Goal: Task Accomplishment & Management: Complete application form

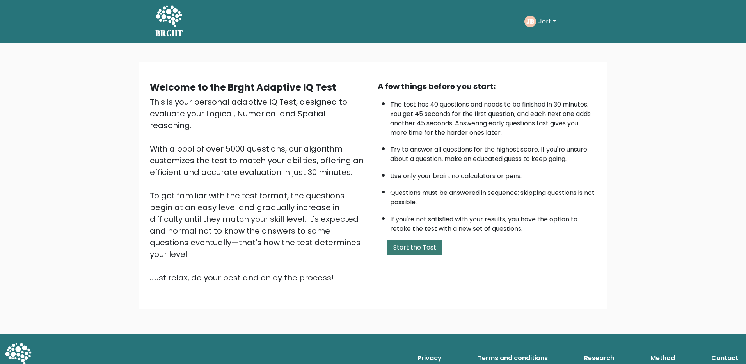
click at [425, 248] on button "Start the Test" at bounding box center [414, 247] width 55 height 16
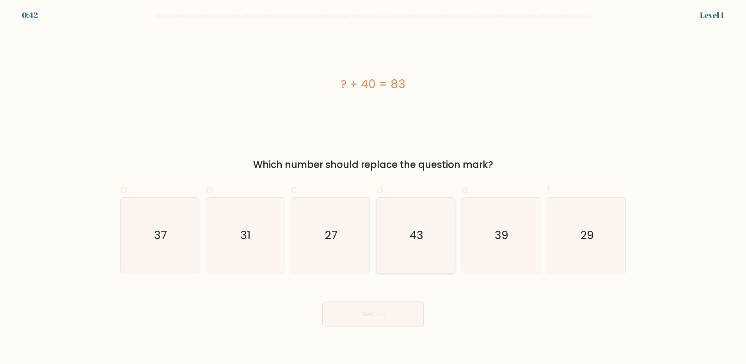
click at [406, 230] on icon "43" at bounding box center [415, 234] width 75 height 75
click at [373, 187] on input "d. 43" at bounding box center [373, 184] width 0 height 5
radio input "true"
click at [382, 307] on button "Next" at bounding box center [372, 313] width 101 height 25
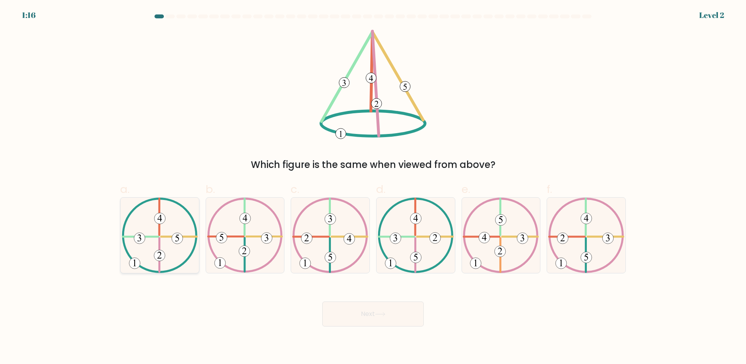
click at [140, 238] on 369 at bounding box center [139, 237] width 11 height 11
click at [373, 187] on input "a." at bounding box center [373, 184] width 0 height 5
radio input "true"
click at [378, 312] on icon at bounding box center [380, 314] width 11 height 4
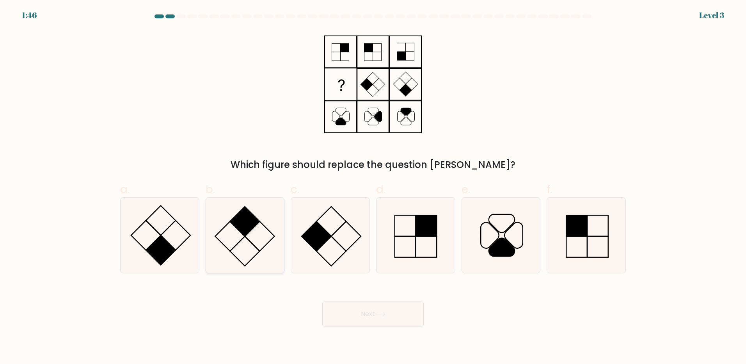
click at [243, 216] on rect at bounding box center [245, 221] width 30 height 30
click at [373, 187] on input "b." at bounding box center [373, 184] width 0 height 5
radio input "true"
click at [335, 304] on button "Next" at bounding box center [372, 313] width 101 height 25
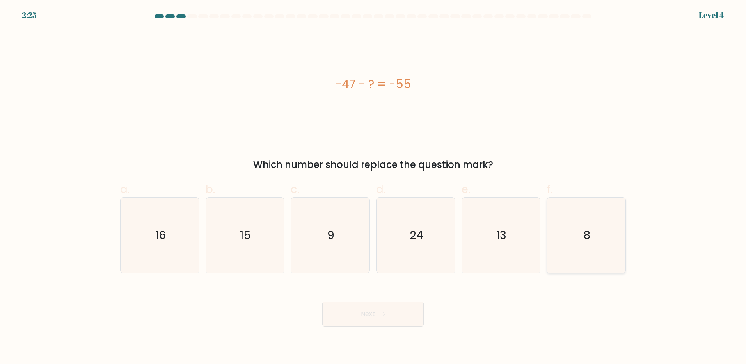
click at [597, 232] on icon "8" at bounding box center [585, 234] width 75 height 75
click at [373, 187] on input "f. 8" at bounding box center [373, 184] width 0 height 5
radio input "true"
click at [399, 305] on button "Next" at bounding box center [372, 313] width 101 height 25
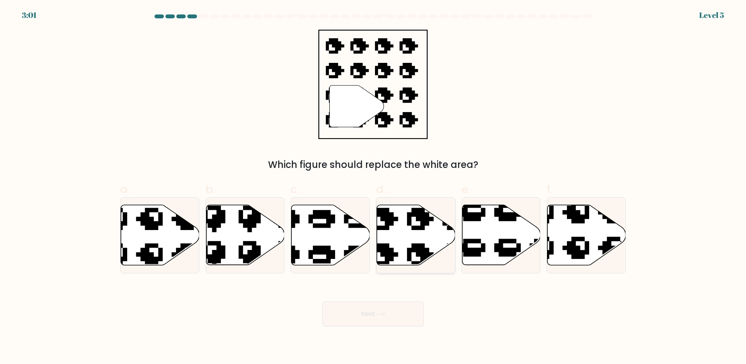
click at [421, 242] on icon at bounding box center [416, 235] width 78 height 60
click at [373, 187] on input "d." at bounding box center [373, 184] width 0 height 5
radio input "true"
click at [378, 323] on button "Next" at bounding box center [372, 313] width 101 height 25
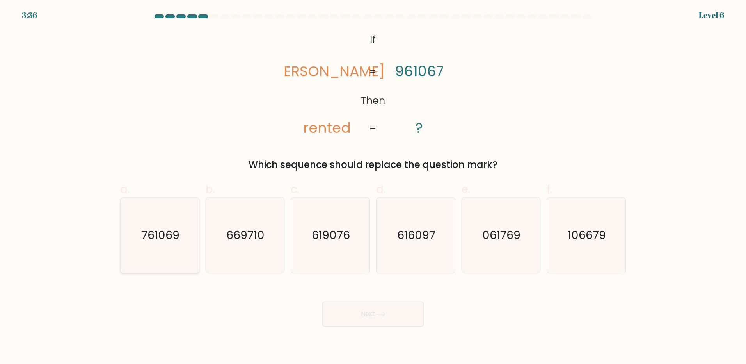
click at [153, 243] on icon "761069" at bounding box center [159, 234] width 75 height 75
click at [373, 187] on input "a. 761069" at bounding box center [373, 184] width 0 height 5
radio input "true"
click at [366, 304] on button "Next" at bounding box center [372, 313] width 101 height 25
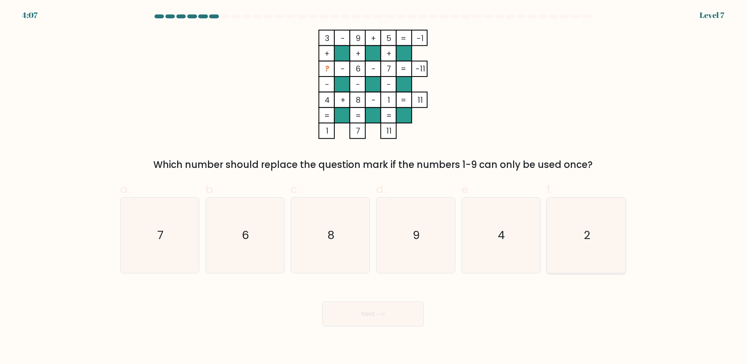
drag, startPoint x: 581, startPoint y: 239, endPoint x: 573, endPoint y: 248, distance: 12.1
click at [582, 239] on icon "2" at bounding box center [585, 234] width 75 height 75
click at [373, 187] on input "f. 2" at bounding box center [373, 184] width 0 height 5
radio input "true"
click at [390, 312] on button "Next" at bounding box center [372, 313] width 101 height 25
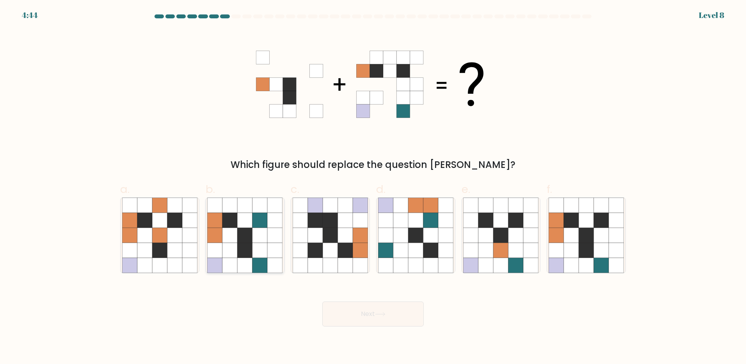
click at [237, 243] on icon at bounding box center [229, 250] width 15 height 15
click at [373, 187] on input "b." at bounding box center [373, 184] width 0 height 5
radio input "true"
click at [388, 312] on button "Next" at bounding box center [372, 313] width 101 height 25
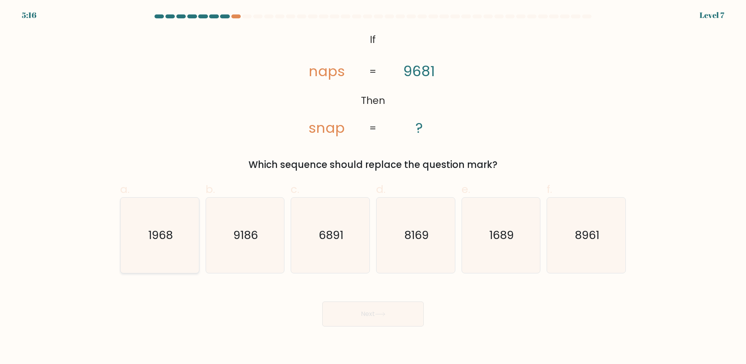
click at [156, 255] on icon "1968" at bounding box center [159, 234] width 75 height 75
click at [373, 187] on input "a. 1968" at bounding box center [373, 184] width 0 height 5
radio input "true"
click at [376, 303] on button "Next" at bounding box center [372, 313] width 101 height 25
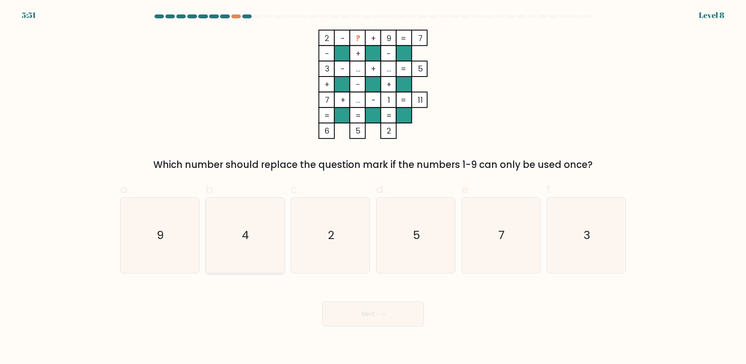
click at [272, 225] on icon "4" at bounding box center [244, 234] width 75 height 75
click at [373, 187] on input "b. 4" at bounding box center [373, 184] width 0 height 5
radio input "true"
click at [369, 306] on button "Next" at bounding box center [372, 313] width 101 height 25
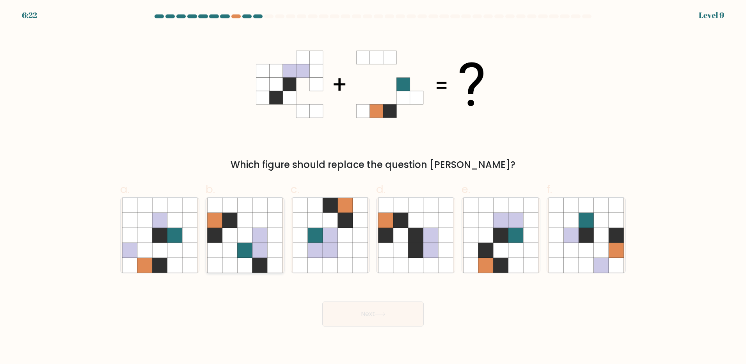
click at [255, 258] on icon at bounding box center [259, 264] width 15 height 15
click at [373, 187] on input "b." at bounding box center [373, 184] width 0 height 5
radio input "true"
click at [344, 306] on button "Next" at bounding box center [372, 313] width 101 height 25
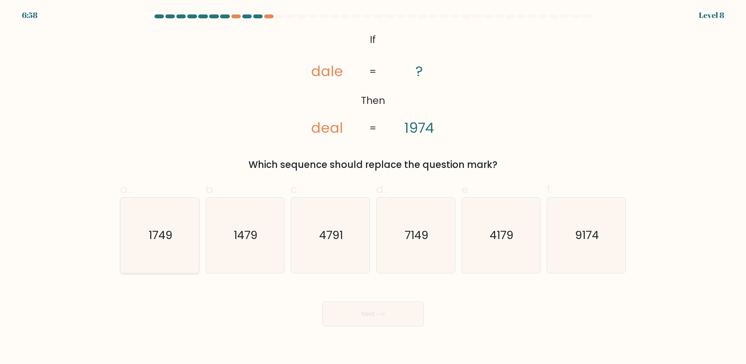
click at [188, 243] on icon "1749" at bounding box center [159, 234] width 75 height 75
click at [373, 187] on input "a. 1749" at bounding box center [373, 184] width 0 height 5
radio input "true"
click at [357, 309] on button "Next" at bounding box center [372, 313] width 101 height 25
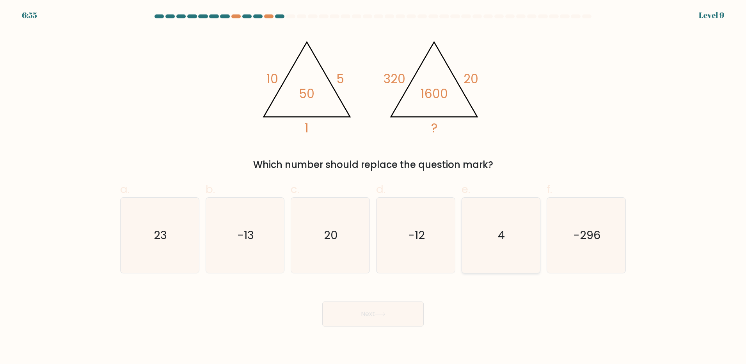
drag, startPoint x: 484, startPoint y: 232, endPoint x: 477, endPoint y: 239, distance: 9.1
click at [484, 232] on icon "4" at bounding box center [500, 234] width 75 height 75
click at [373, 187] on input "e. 4" at bounding box center [373, 184] width 0 height 5
radio input "true"
click at [397, 311] on button "Next" at bounding box center [372, 313] width 101 height 25
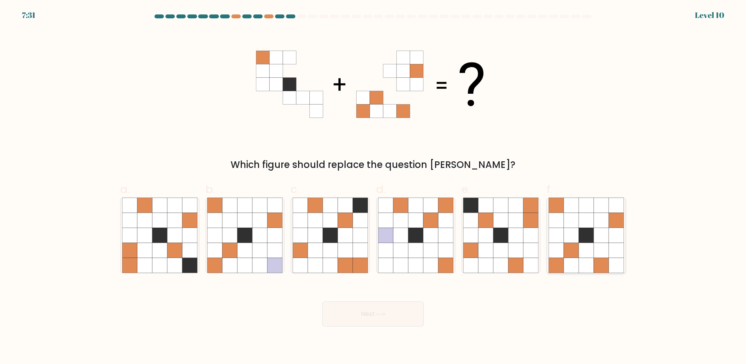
click at [563, 251] on icon at bounding box center [555, 250] width 15 height 15
click at [373, 187] on input "f." at bounding box center [373, 184] width 0 height 5
radio input "true"
click at [372, 322] on button "Next" at bounding box center [372, 313] width 101 height 25
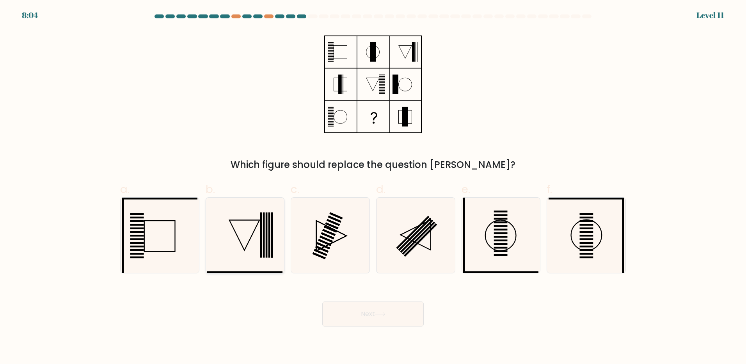
click at [267, 246] on rect at bounding box center [267, 234] width 2 height 45
click at [373, 187] on input "b." at bounding box center [373, 184] width 0 height 5
radio input "true"
click at [378, 313] on icon at bounding box center [380, 314] width 11 height 4
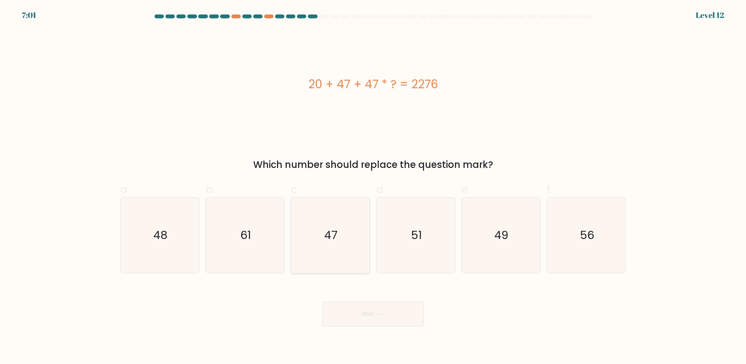
click at [359, 225] on icon "47" at bounding box center [330, 234] width 75 height 75
click at [373, 187] on input "c. 47" at bounding box center [373, 184] width 0 height 5
radio input "true"
click at [361, 305] on button "Next" at bounding box center [372, 313] width 101 height 25
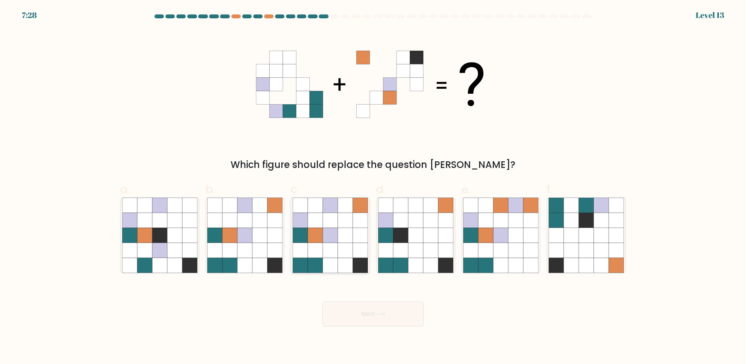
click at [325, 255] on icon at bounding box center [330, 250] width 15 height 15
click at [373, 187] on input "c." at bounding box center [373, 184] width 0 height 5
radio input "true"
click at [358, 316] on button "Next" at bounding box center [372, 313] width 101 height 25
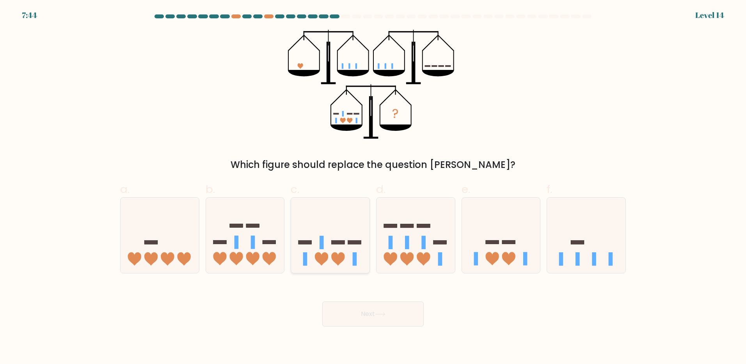
click at [323, 237] on rect at bounding box center [321, 242] width 4 height 13
click at [373, 187] on input "c." at bounding box center [373, 184] width 0 height 5
radio input "true"
click at [355, 315] on button "Next" at bounding box center [372, 313] width 101 height 25
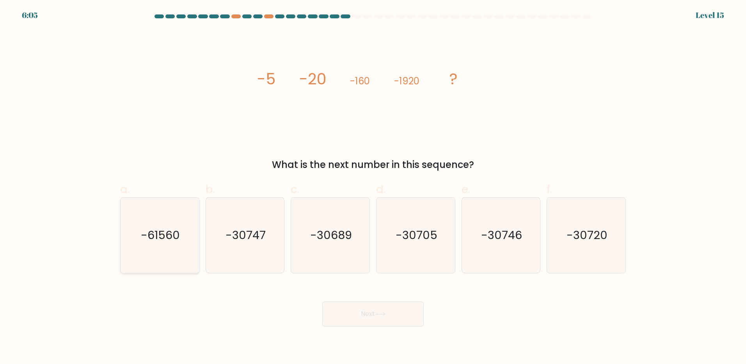
click at [162, 229] on text "-61560" at bounding box center [160, 235] width 39 height 16
click at [373, 187] on input "a. -61560" at bounding box center [373, 184] width 0 height 5
radio input "true"
click at [362, 315] on button "Next" at bounding box center [372, 313] width 101 height 25
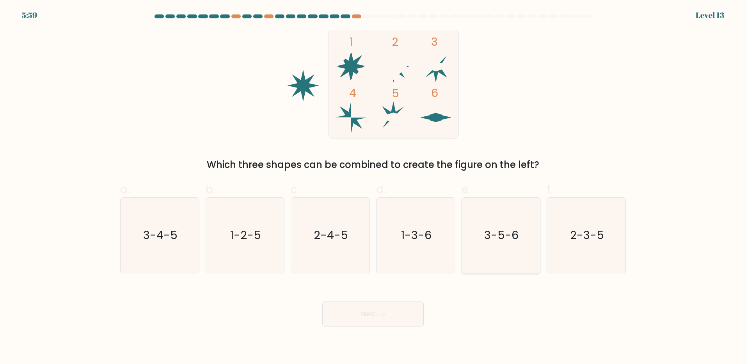
click at [518, 247] on icon "3-5-6" at bounding box center [500, 234] width 75 height 75
click at [373, 187] on input "e. 3-5-6" at bounding box center [373, 184] width 0 height 5
radio input "true"
click at [388, 310] on button "Next" at bounding box center [372, 313] width 101 height 25
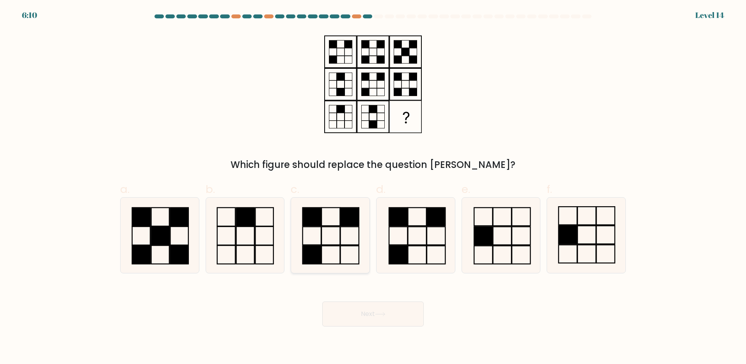
click at [349, 250] on icon at bounding box center [330, 234] width 75 height 75
click at [373, 187] on input "c." at bounding box center [373, 184] width 0 height 5
radio input "true"
click at [374, 321] on button "Next" at bounding box center [372, 313] width 101 height 25
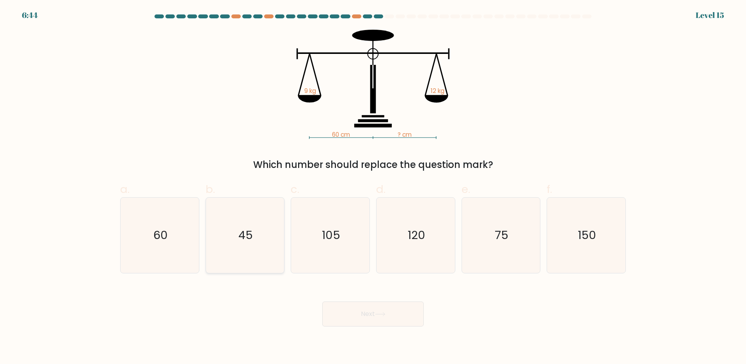
click at [259, 239] on icon "45" at bounding box center [244, 234] width 75 height 75
click at [373, 187] on input "b. 45" at bounding box center [373, 184] width 0 height 5
radio input "true"
click at [341, 305] on button "Next" at bounding box center [372, 313] width 101 height 25
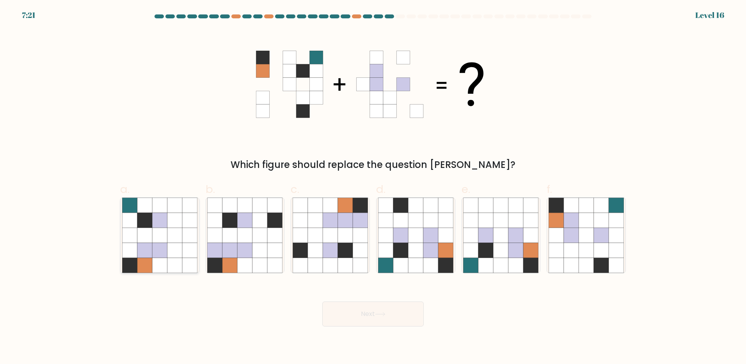
click at [181, 247] on icon at bounding box center [174, 250] width 15 height 15
click at [373, 187] on input "a." at bounding box center [373, 184] width 0 height 5
radio input "true"
click at [419, 244] on icon at bounding box center [415, 250] width 15 height 15
click at [373, 187] on input "d." at bounding box center [373, 184] width 0 height 5
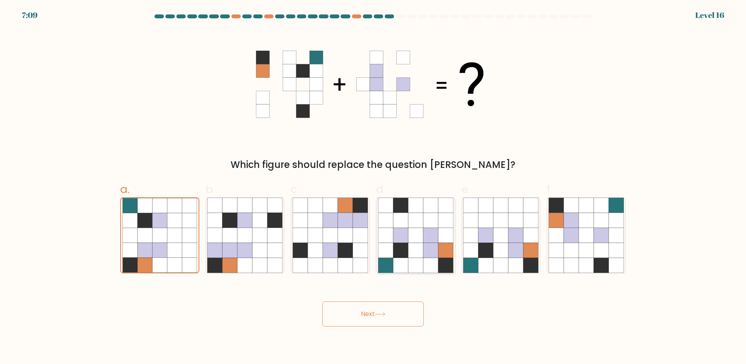
radio input "true"
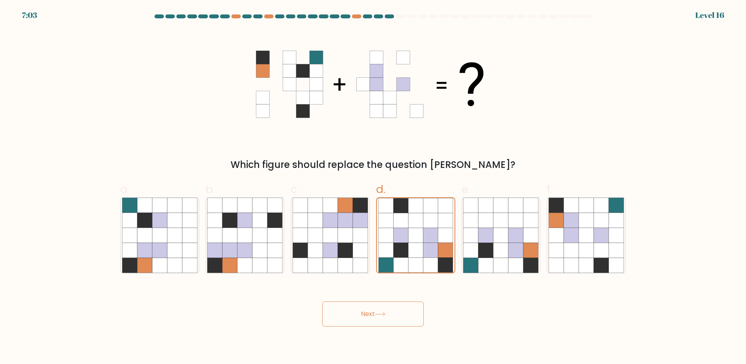
click at [409, 302] on button "Next" at bounding box center [372, 313] width 101 height 25
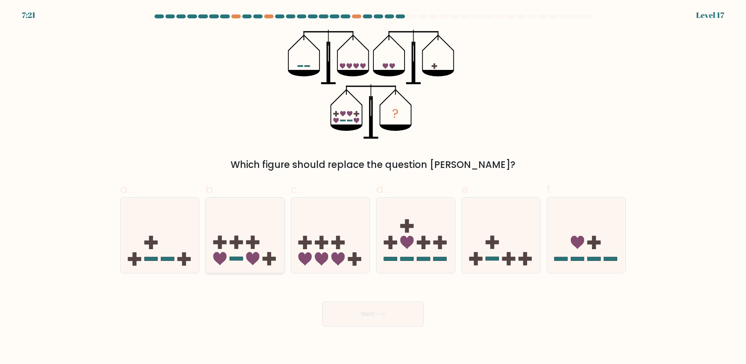
click at [248, 224] on icon at bounding box center [245, 234] width 78 height 65
click at [373, 187] on input "b." at bounding box center [373, 184] width 0 height 5
radio input "true"
click at [378, 312] on icon at bounding box center [380, 314] width 11 height 4
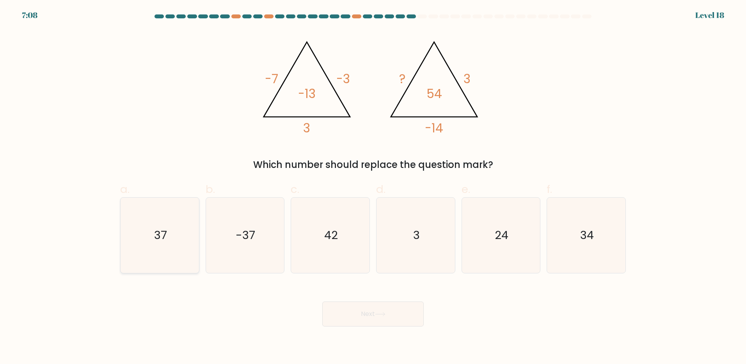
click at [182, 225] on icon "37" at bounding box center [159, 234] width 75 height 75
click at [373, 187] on input "a. 37" at bounding box center [373, 184] width 0 height 5
radio input "true"
click at [365, 322] on button "Next" at bounding box center [372, 313] width 101 height 25
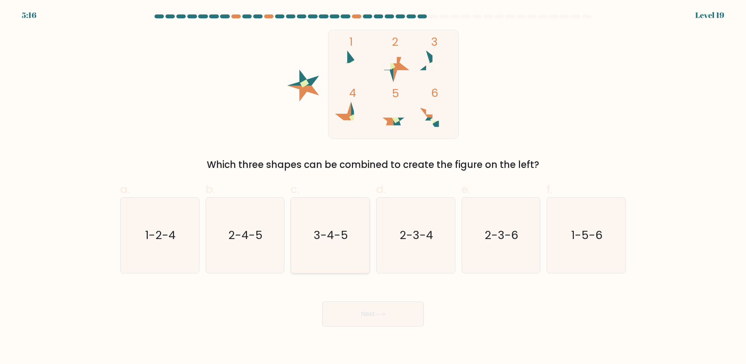
click at [339, 240] on text "3-4-5" at bounding box center [331, 235] width 34 height 16
click at [373, 187] on input "c. 3-4-5" at bounding box center [373, 184] width 0 height 5
radio input "true"
click at [365, 310] on button "Next" at bounding box center [372, 313] width 101 height 25
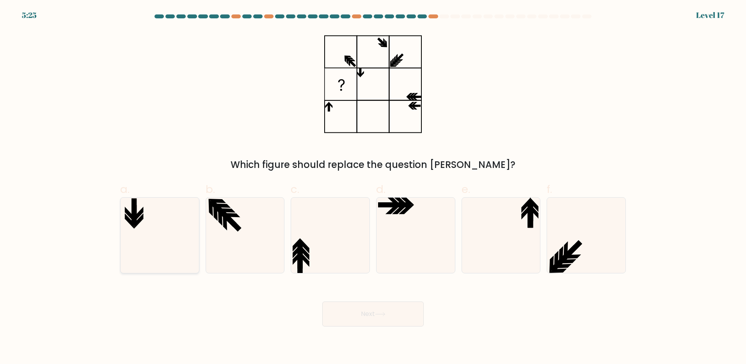
click at [155, 213] on icon at bounding box center [159, 234] width 75 height 75
click at [373, 187] on input "a." at bounding box center [373, 184] width 0 height 5
radio input "true"
click at [507, 237] on icon at bounding box center [500, 234] width 75 height 75
click at [373, 187] on input "e." at bounding box center [373, 184] width 0 height 5
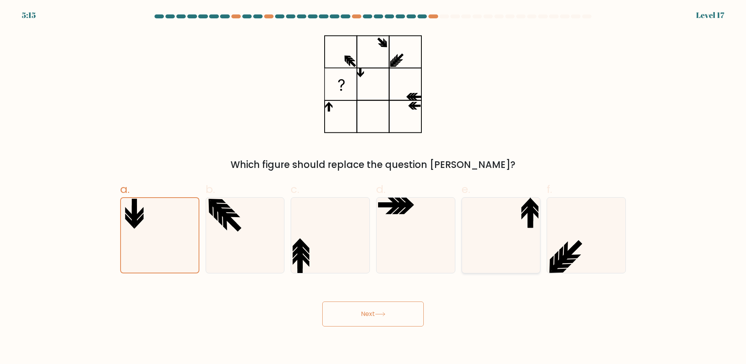
radio input "true"
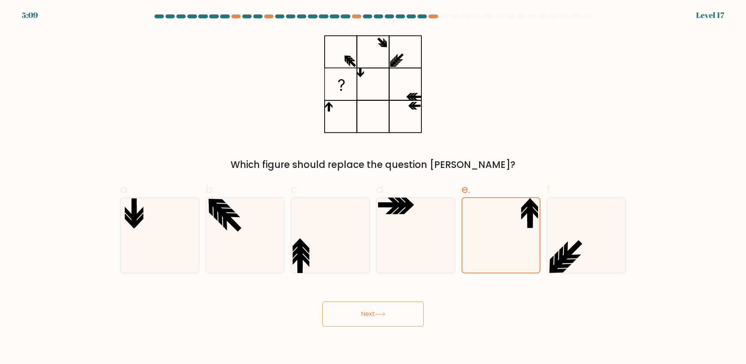
click at [399, 311] on button "Next" at bounding box center [372, 313] width 101 height 25
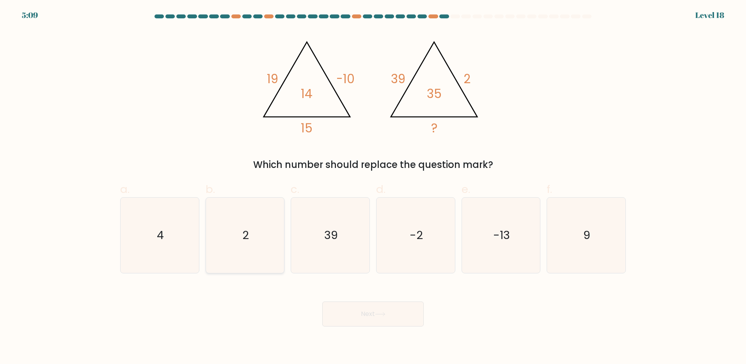
click at [254, 238] on icon "2" at bounding box center [244, 234] width 75 height 75
click at [373, 187] on input "b. 2" at bounding box center [373, 184] width 0 height 5
radio input "true"
click at [356, 313] on button "Next" at bounding box center [372, 313] width 101 height 25
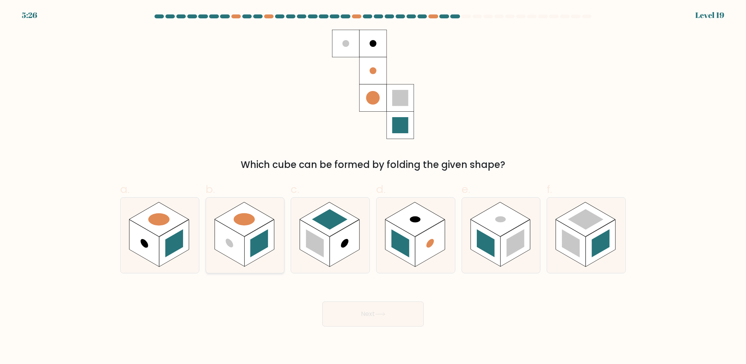
click at [247, 237] on rect at bounding box center [259, 242] width 30 height 47
click at [373, 187] on input "b." at bounding box center [373, 184] width 0 height 5
radio input "true"
click at [398, 313] on button "Next" at bounding box center [372, 313] width 101 height 25
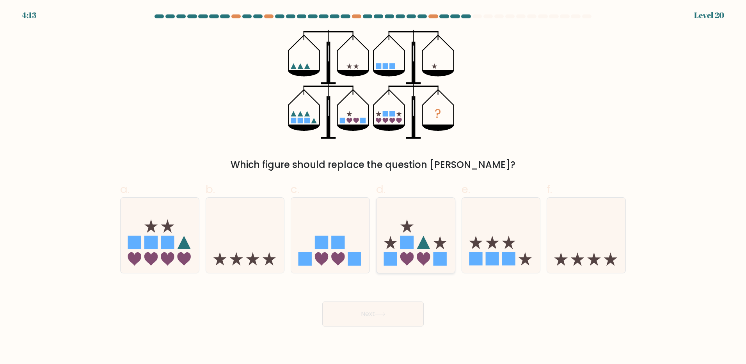
click at [445, 252] on rect at bounding box center [439, 258] width 13 height 13
click at [373, 187] on input "d." at bounding box center [373, 184] width 0 height 5
radio input "true"
click at [397, 309] on button "Next" at bounding box center [372, 313] width 101 height 25
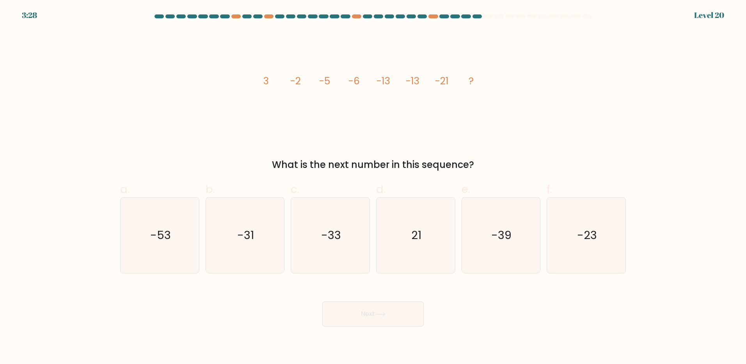
drag, startPoint x: 569, startPoint y: 246, endPoint x: 546, endPoint y: 256, distance: 25.5
click at [568, 246] on icon "-23" at bounding box center [585, 234] width 75 height 75
click at [373, 187] on input "f. -23" at bounding box center [373, 184] width 0 height 5
radio input "true"
click at [261, 247] on icon "-31" at bounding box center [244, 234] width 75 height 75
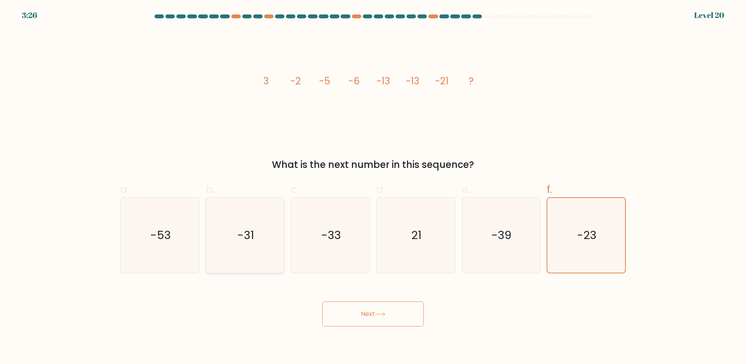
click at [373, 187] on input "b. -31" at bounding box center [373, 184] width 0 height 5
radio input "true"
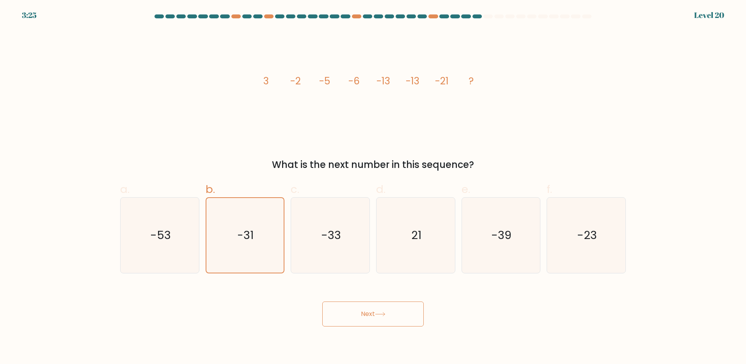
click at [348, 316] on button "Next" at bounding box center [372, 313] width 101 height 25
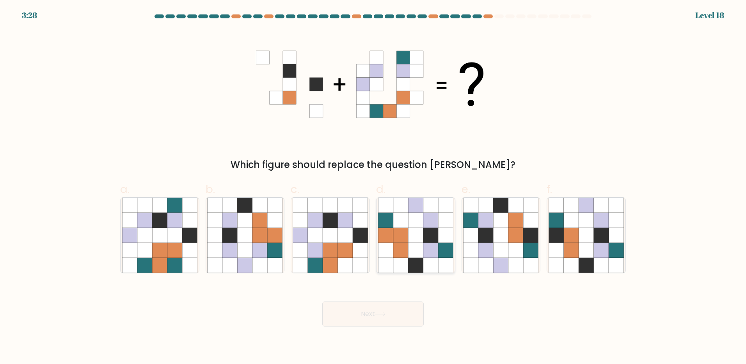
click at [406, 259] on icon at bounding box center [400, 264] width 15 height 15
click at [373, 187] on input "d." at bounding box center [373, 184] width 0 height 5
radio input "true"
click at [403, 307] on button "Next" at bounding box center [372, 313] width 101 height 25
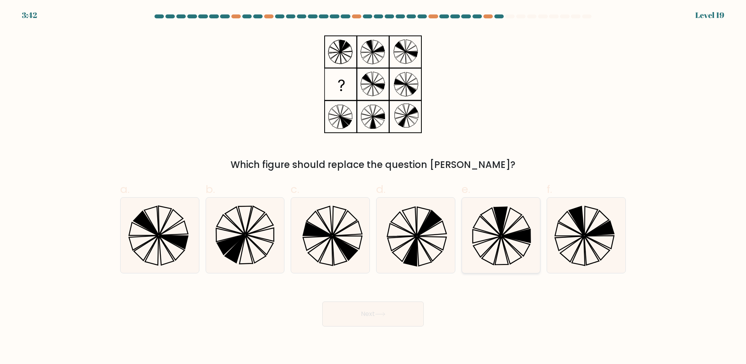
click at [495, 248] on icon at bounding box center [500, 234] width 75 height 75
click at [373, 187] on input "e." at bounding box center [373, 184] width 0 height 5
radio input "true"
click at [361, 311] on button "Next" at bounding box center [372, 313] width 101 height 25
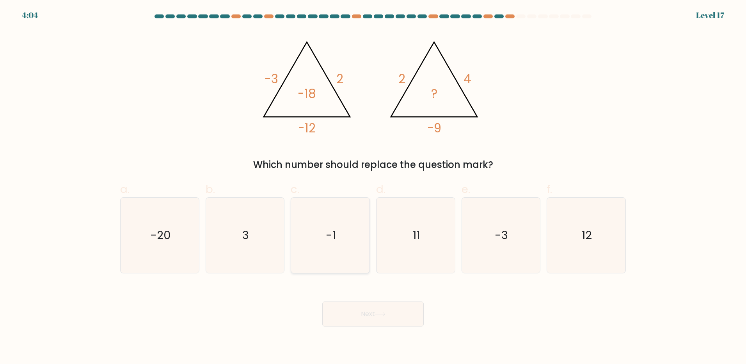
click at [317, 238] on icon "-1" at bounding box center [330, 234] width 75 height 75
click at [373, 187] on input "c. -1" at bounding box center [373, 184] width 0 height 5
radio input "true"
click at [349, 321] on button "Next" at bounding box center [372, 313] width 101 height 25
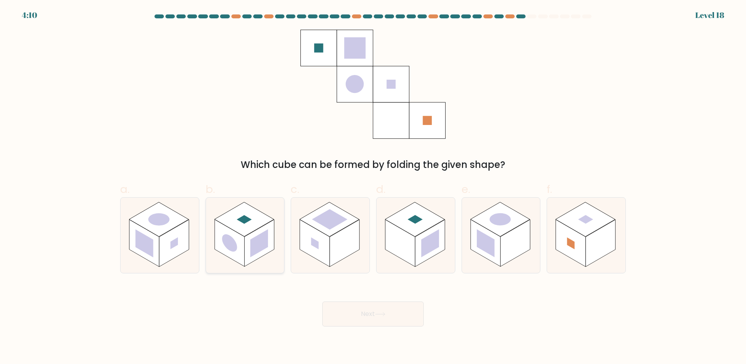
click at [249, 244] on rect at bounding box center [259, 242] width 30 height 47
click at [373, 187] on input "b." at bounding box center [373, 184] width 0 height 5
radio input "true"
click at [393, 316] on button "Next" at bounding box center [372, 313] width 101 height 25
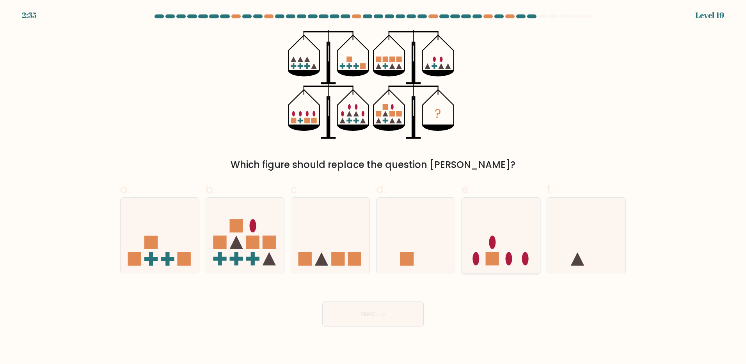
click at [462, 252] on icon at bounding box center [501, 234] width 78 height 65
click at [373, 187] on input "e." at bounding box center [373, 184] width 0 height 5
radio input "true"
click at [399, 305] on button "Next" at bounding box center [372, 313] width 101 height 25
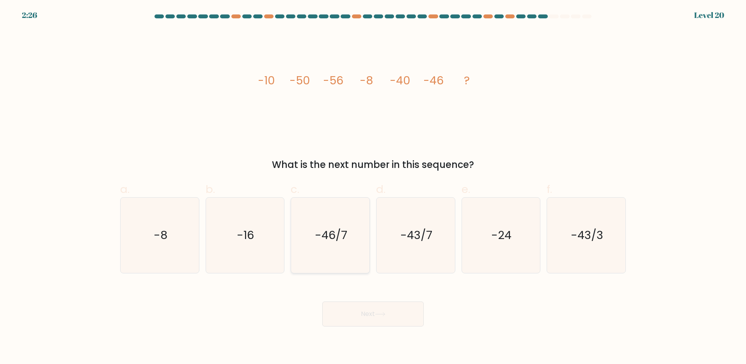
click at [325, 244] on icon "-46/7" at bounding box center [330, 234] width 75 height 75
click at [373, 187] on input "c. -46/7" at bounding box center [373, 184] width 0 height 5
radio input "true"
click at [357, 312] on button "Next" at bounding box center [372, 313] width 101 height 25
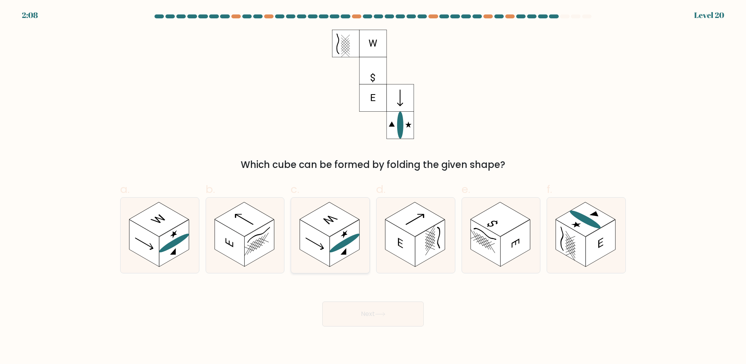
click at [342, 259] on rect at bounding box center [345, 242] width 30 height 47
click at [373, 187] on input "c." at bounding box center [373, 184] width 0 height 5
radio input "true"
click at [369, 316] on button "Next" at bounding box center [372, 313] width 101 height 25
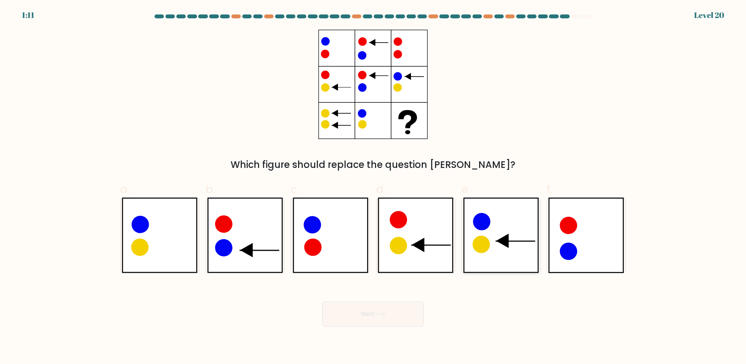
click at [491, 248] on icon at bounding box center [501, 234] width 76 height 75
click at [373, 187] on input "e." at bounding box center [373, 184] width 0 height 5
radio input "true"
click at [357, 317] on button "Next" at bounding box center [372, 313] width 101 height 25
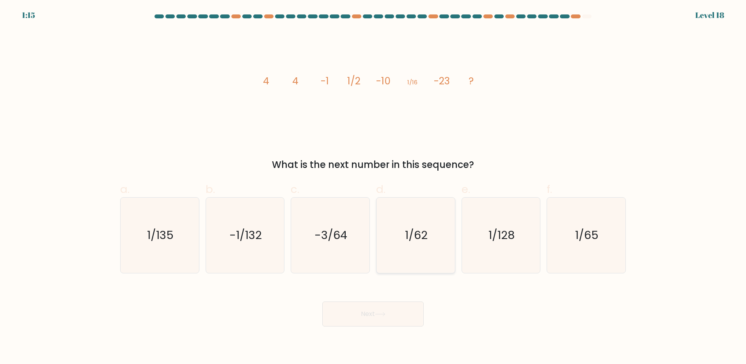
click at [400, 257] on icon "1/62" at bounding box center [415, 234] width 75 height 75
click at [373, 187] on input "d. 1/62" at bounding box center [373, 184] width 0 height 5
radio input "true"
click at [389, 306] on button "Next" at bounding box center [372, 313] width 101 height 25
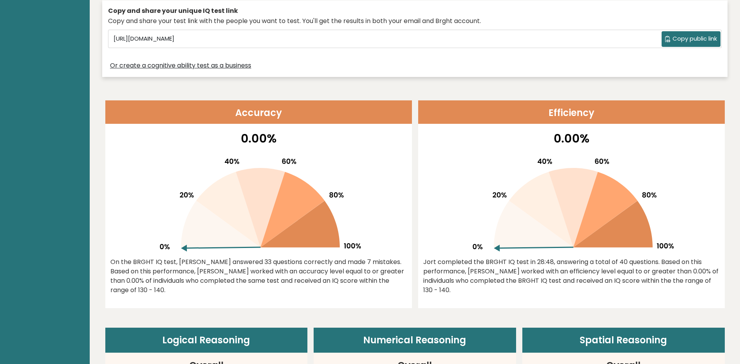
scroll to position [273, 0]
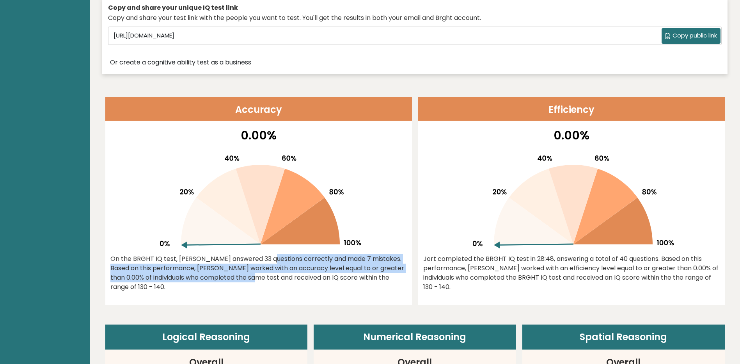
drag, startPoint x: 206, startPoint y: 260, endPoint x: 202, endPoint y: 278, distance: 18.4
click at [202, 278] on div "On the BRGHT IQ test, Jort Buis answered 33 questions correctly and made 7 mist…" at bounding box center [258, 272] width 296 height 37
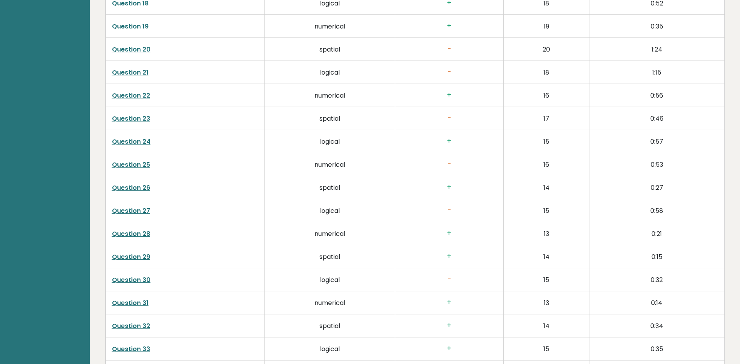
scroll to position [1716, 0]
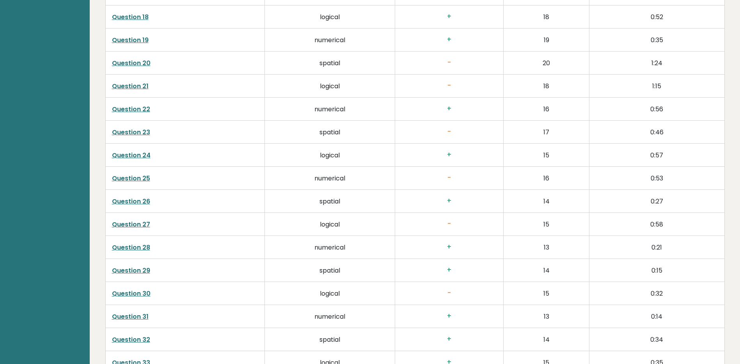
click at [119, 64] on link "Question 20" at bounding box center [131, 63] width 39 height 9
click at [145, 176] on link "Question 25" at bounding box center [131, 178] width 38 height 9
click at [146, 294] on link "Question 30" at bounding box center [131, 293] width 39 height 9
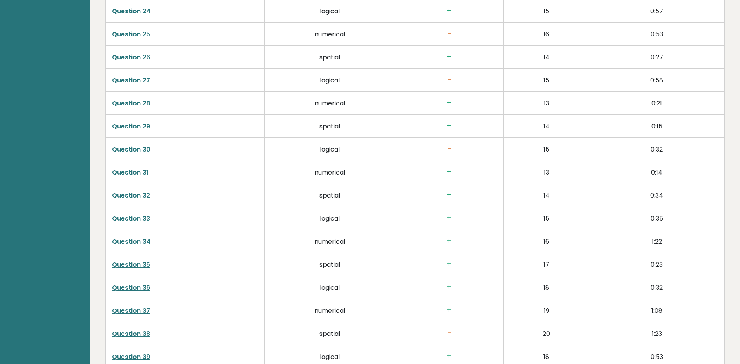
scroll to position [1872, 0]
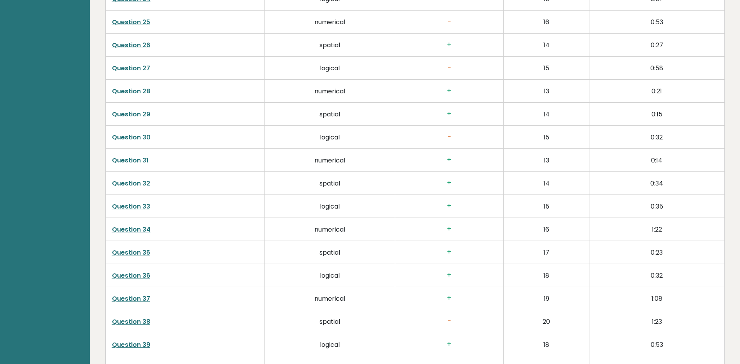
click at [139, 318] on link "Question 38" at bounding box center [131, 321] width 38 height 9
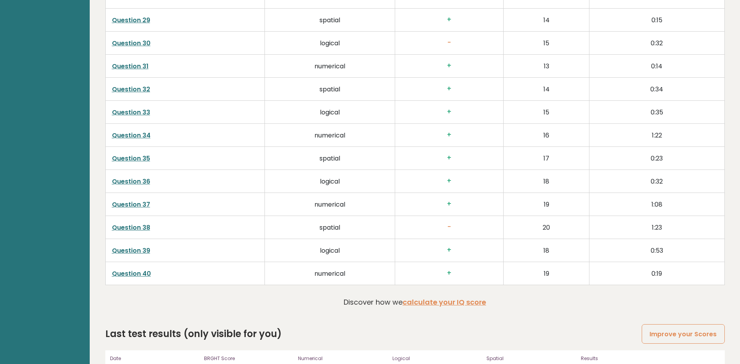
scroll to position [2036, 0]
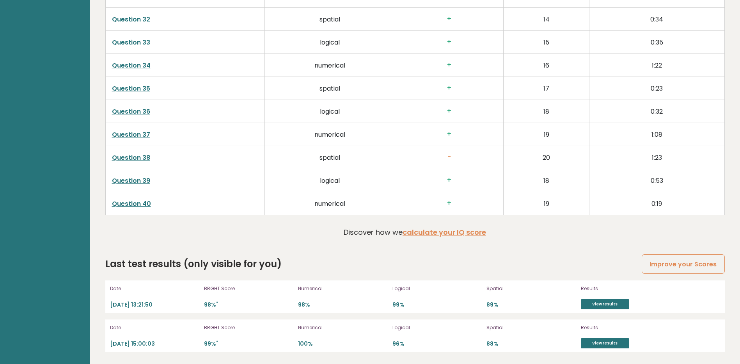
click at [136, 199] on td "Question 40" at bounding box center [185, 203] width 160 height 23
click at [134, 204] on link "Question 40" at bounding box center [131, 203] width 39 height 9
click at [138, 201] on link "Question 40" at bounding box center [131, 203] width 39 height 9
click at [586, 302] on link "View results" at bounding box center [605, 304] width 48 height 10
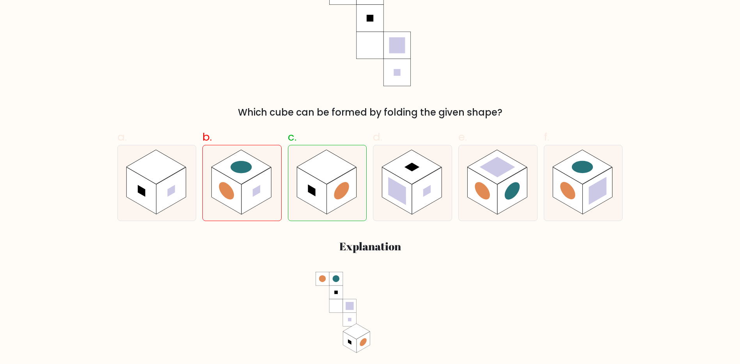
scroll to position [195, 0]
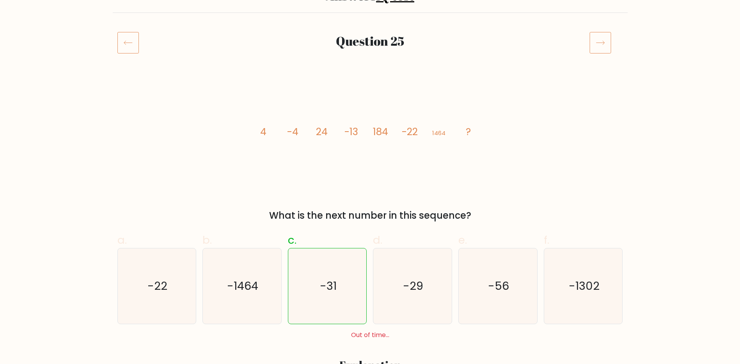
scroll to position [156, 0]
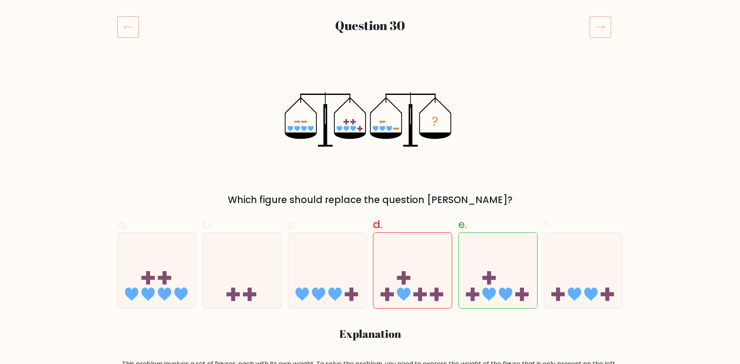
scroll to position [117, 0]
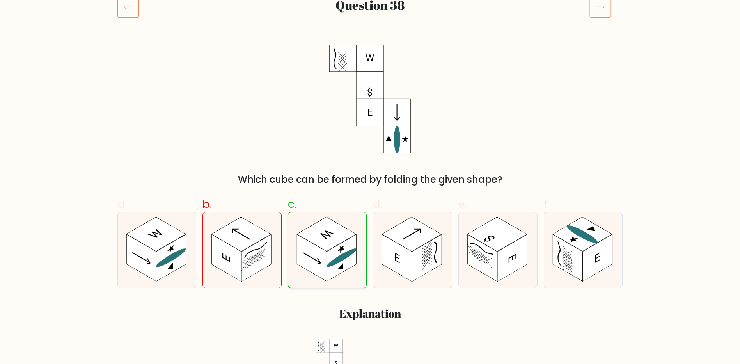
scroll to position [156, 0]
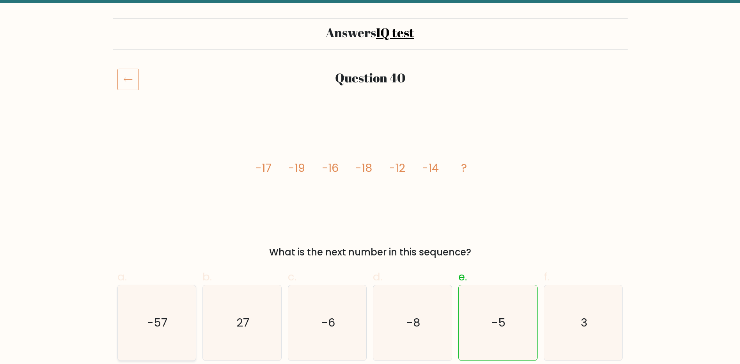
scroll to position [39, 0]
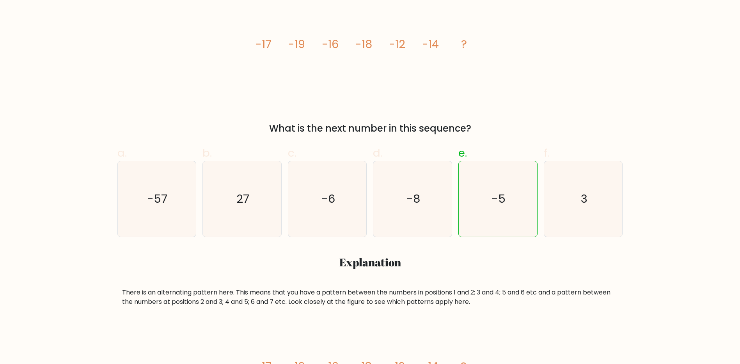
scroll to position [195, 0]
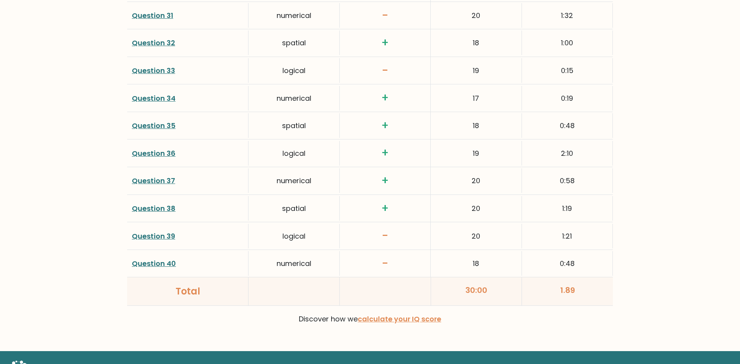
scroll to position [1989, 0]
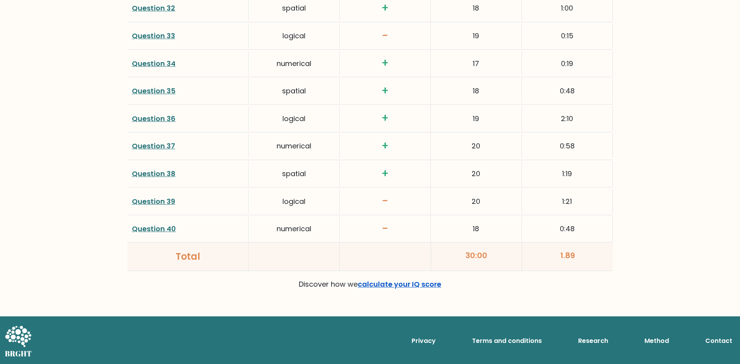
click at [388, 280] on link "calculate your IQ score" at bounding box center [399, 284] width 83 height 10
click at [160, 224] on link "Question 40" at bounding box center [154, 229] width 44 height 10
click at [163, 204] on link "Question 39" at bounding box center [153, 201] width 43 height 10
click at [151, 203] on link "Question 39" at bounding box center [153, 201] width 43 height 10
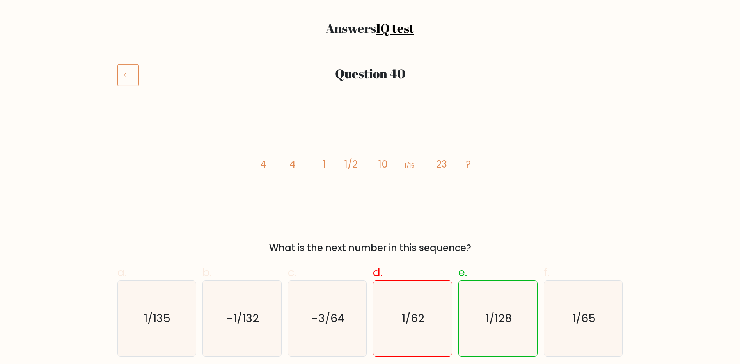
scroll to position [195, 0]
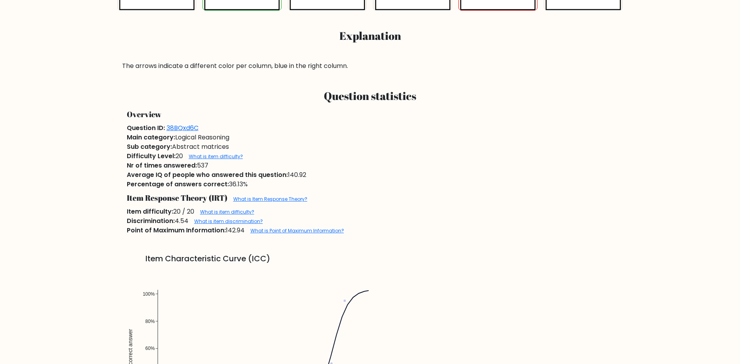
scroll to position [390, 0]
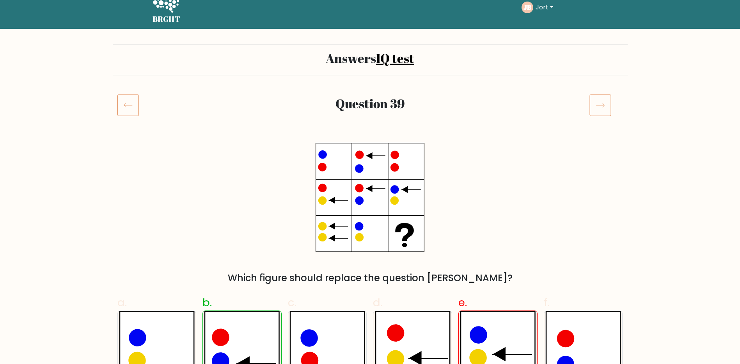
scroll to position [39, 0]
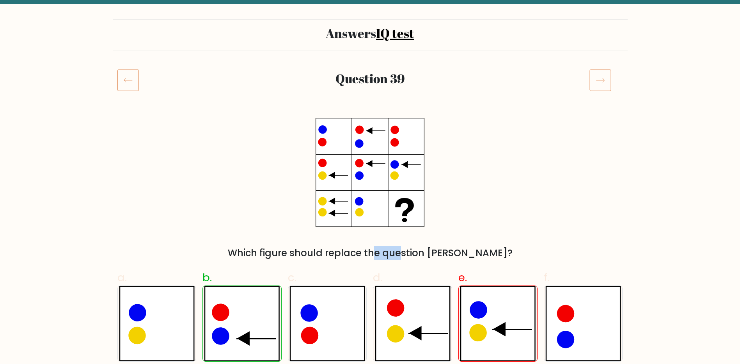
drag, startPoint x: 337, startPoint y: 255, endPoint x: 356, endPoint y: 254, distance: 19.6
click at [356, 254] on div "Which figure should replace the question [PERSON_NAME]?" at bounding box center [370, 253] width 496 height 14
drag, startPoint x: 356, startPoint y: 254, endPoint x: 361, endPoint y: 263, distance: 9.8
click at [361, 263] on div "a. b. c. d." at bounding box center [370, 312] width 512 height 98
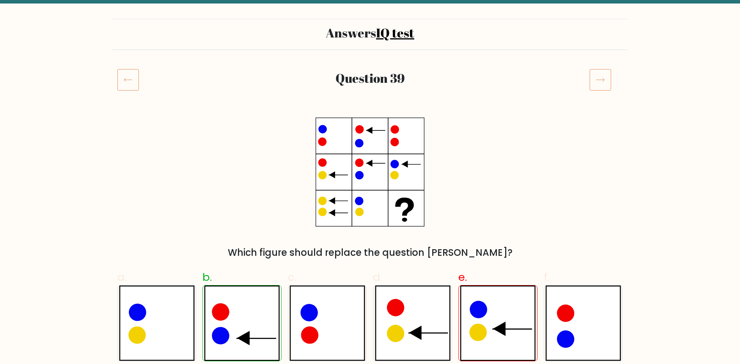
scroll to position [0, 0]
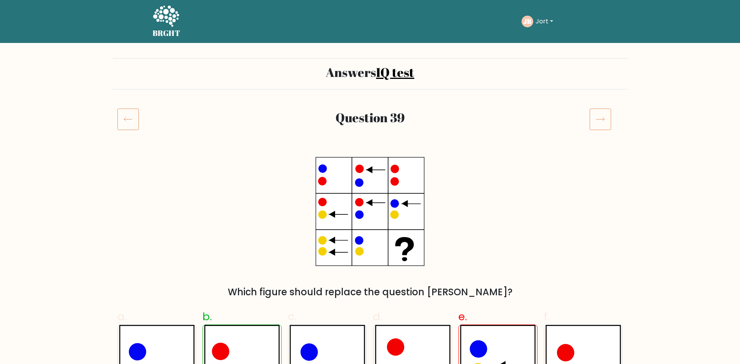
click at [133, 124] on icon at bounding box center [127, 119] width 21 height 22
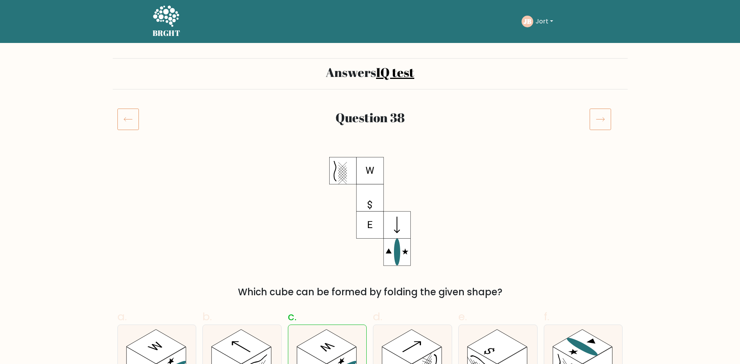
click at [603, 119] on icon at bounding box center [600, 119] width 22 height 22
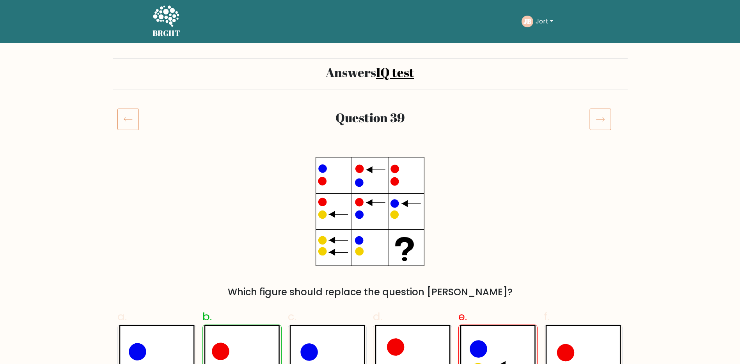
click at [603, 119] on icon at bounding box center [600, 119] width 22 height 22
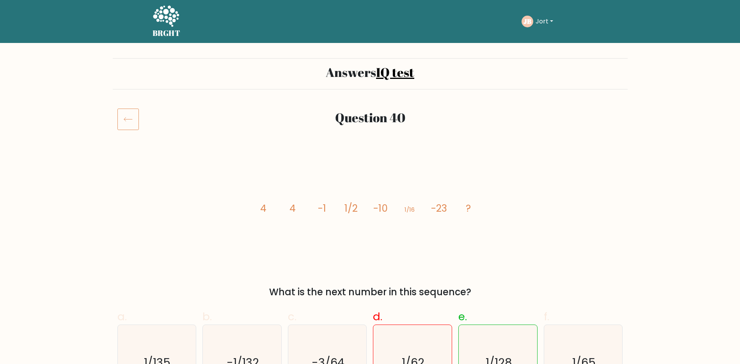
click at [119, 115] on icon at bounding box center [127, 119] width 21 height 22
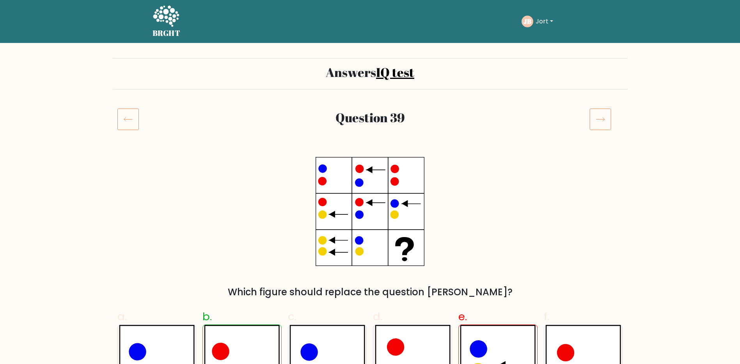
click at [162, 11] on icon at bounding box center [166, 16] width 27 height 23
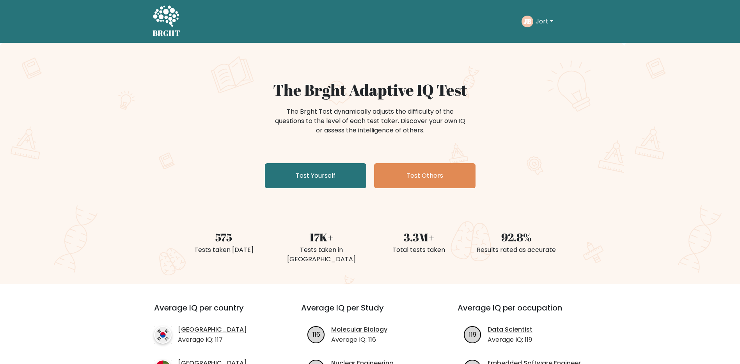
click at [536, 18] on button "Jort" at bounding box center [544, 21] width 22 height 10
click at [550, 41] on link "Dashboard" at bounding box center [553, 38] width 62 height 12
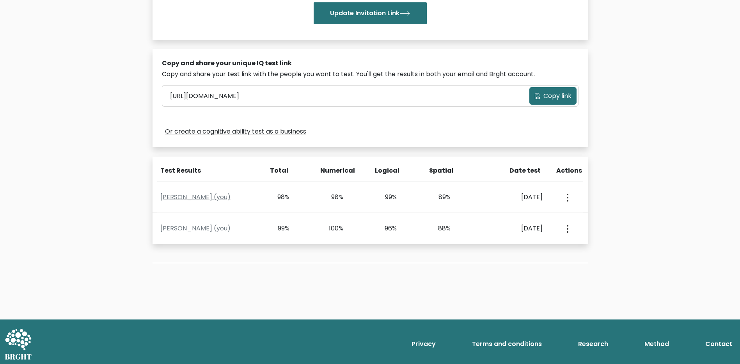
scroll to position [200, 0]
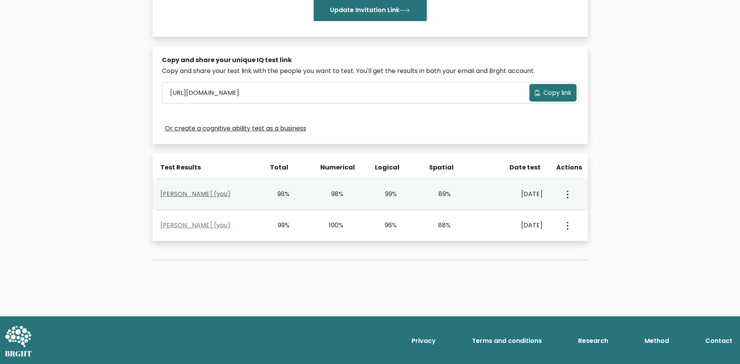
click at [165, 194] on link "Jort Buis (you)" at bounding box center [195, 193] width 70 height 9
click at [188, 196] on link "Jort Buis (you)" at bounding box center [195, 193] width 70 height 9
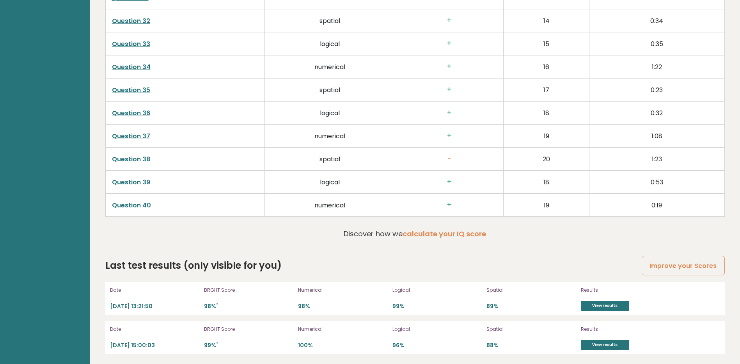
scroll to position [2036, 0]
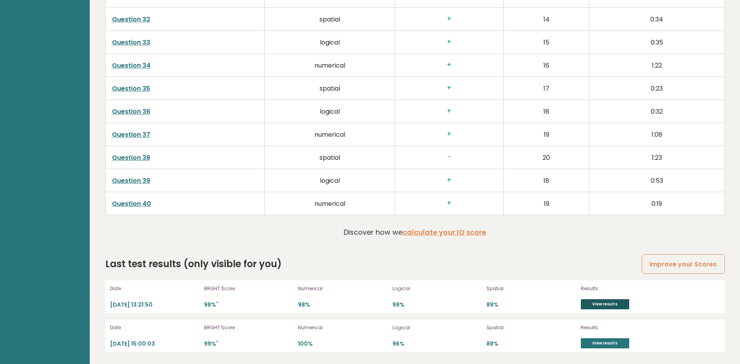
click at [595, 306] on link "View results" at bounding box center [605, 304] width 48 height 10
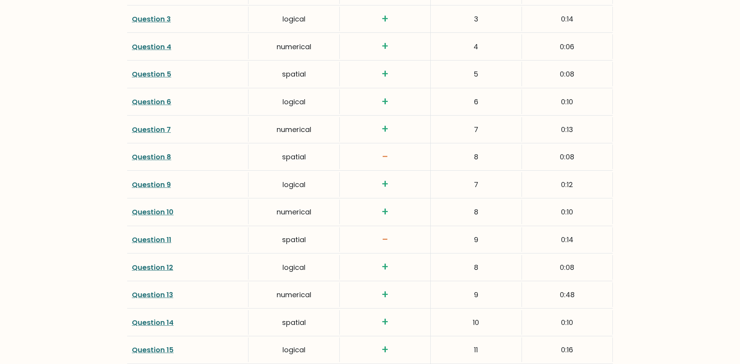
scroll to position [1209, 0]
